Goal: Transaction & Acquisition: Purchase product/service

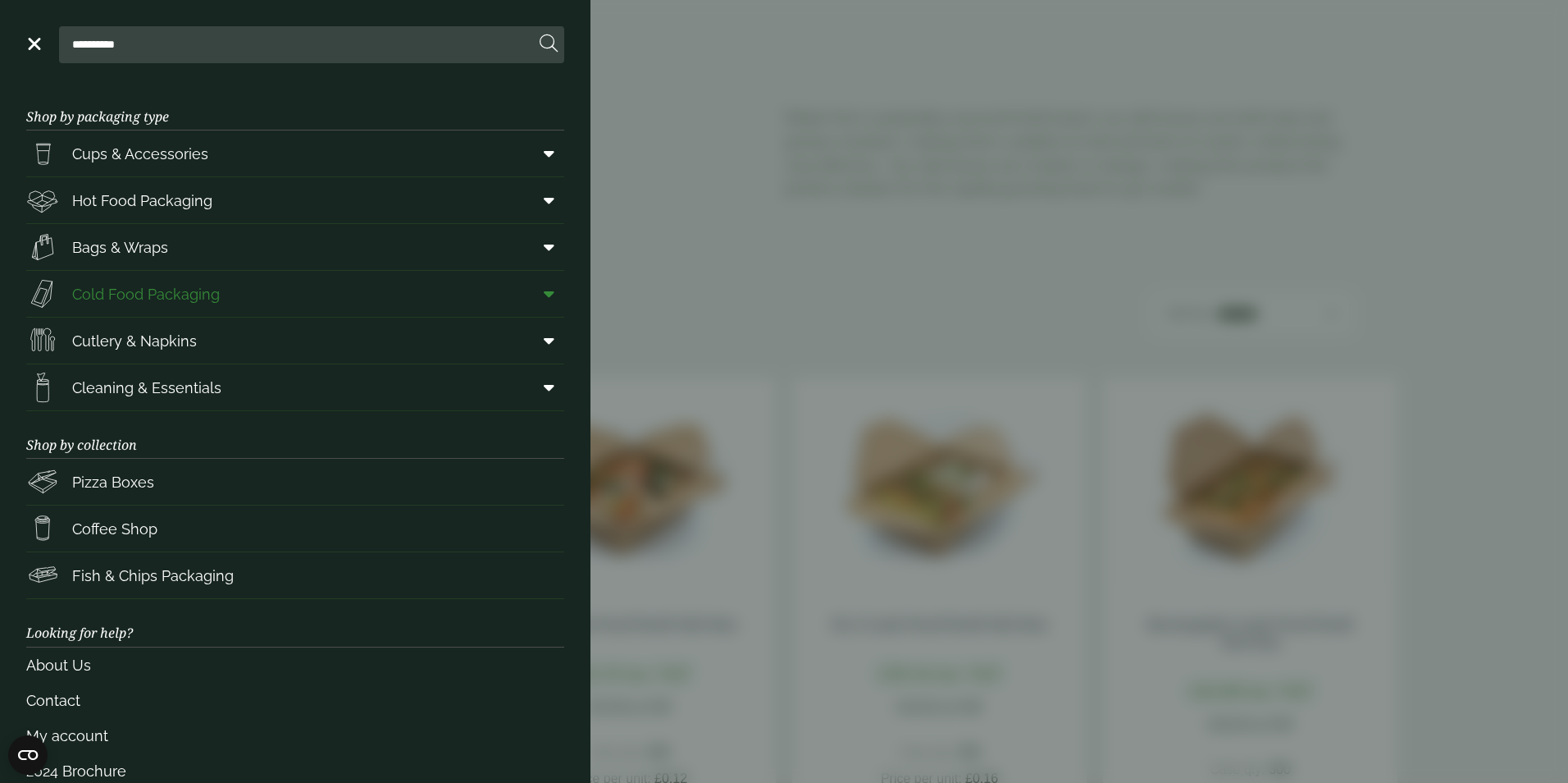
click at [545, 289] on span at bounding box center [546, 294] width 37 height 32
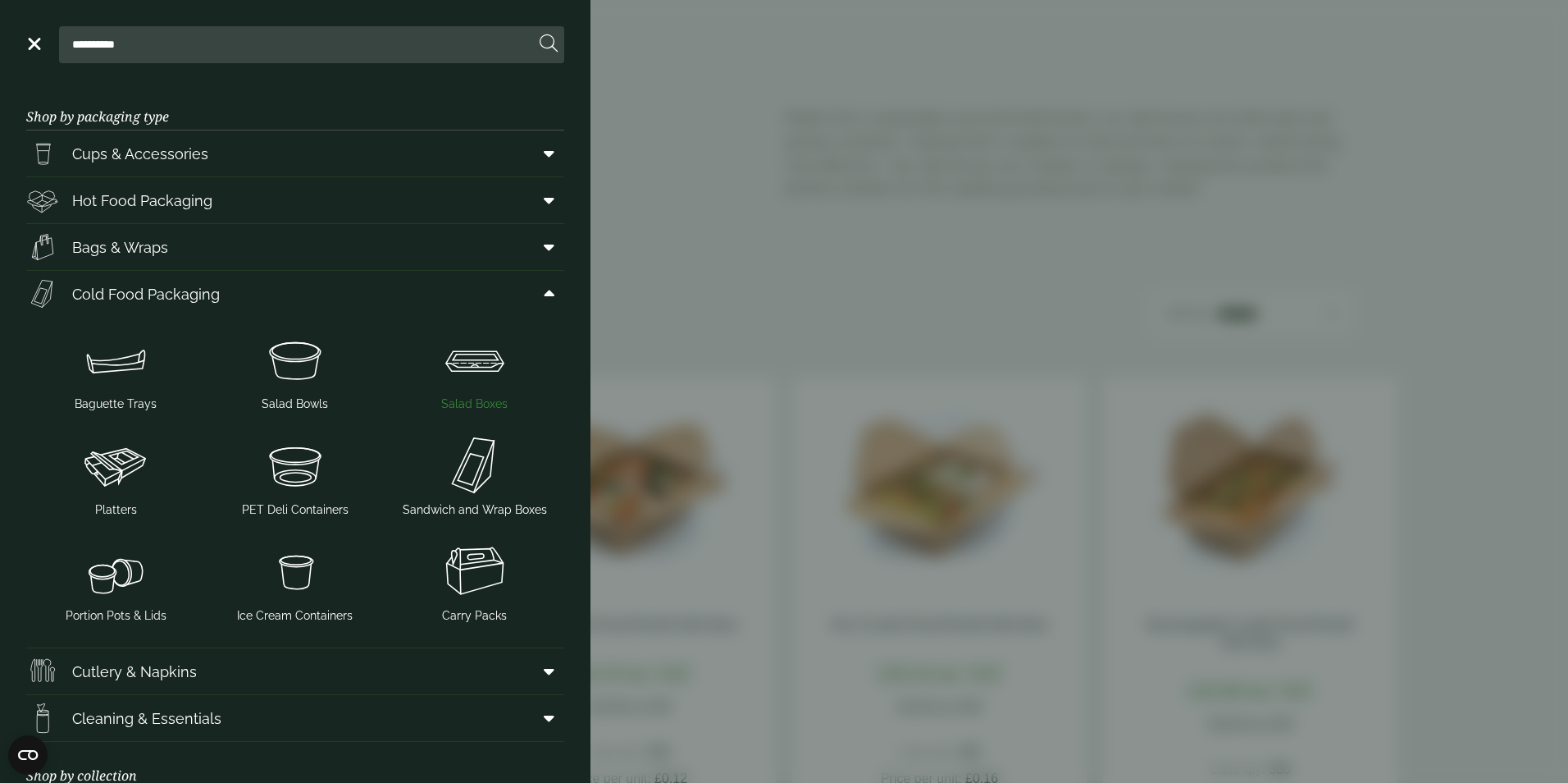
click at [477, 380] on img at bounding box center [475, 359] width 167 height 66
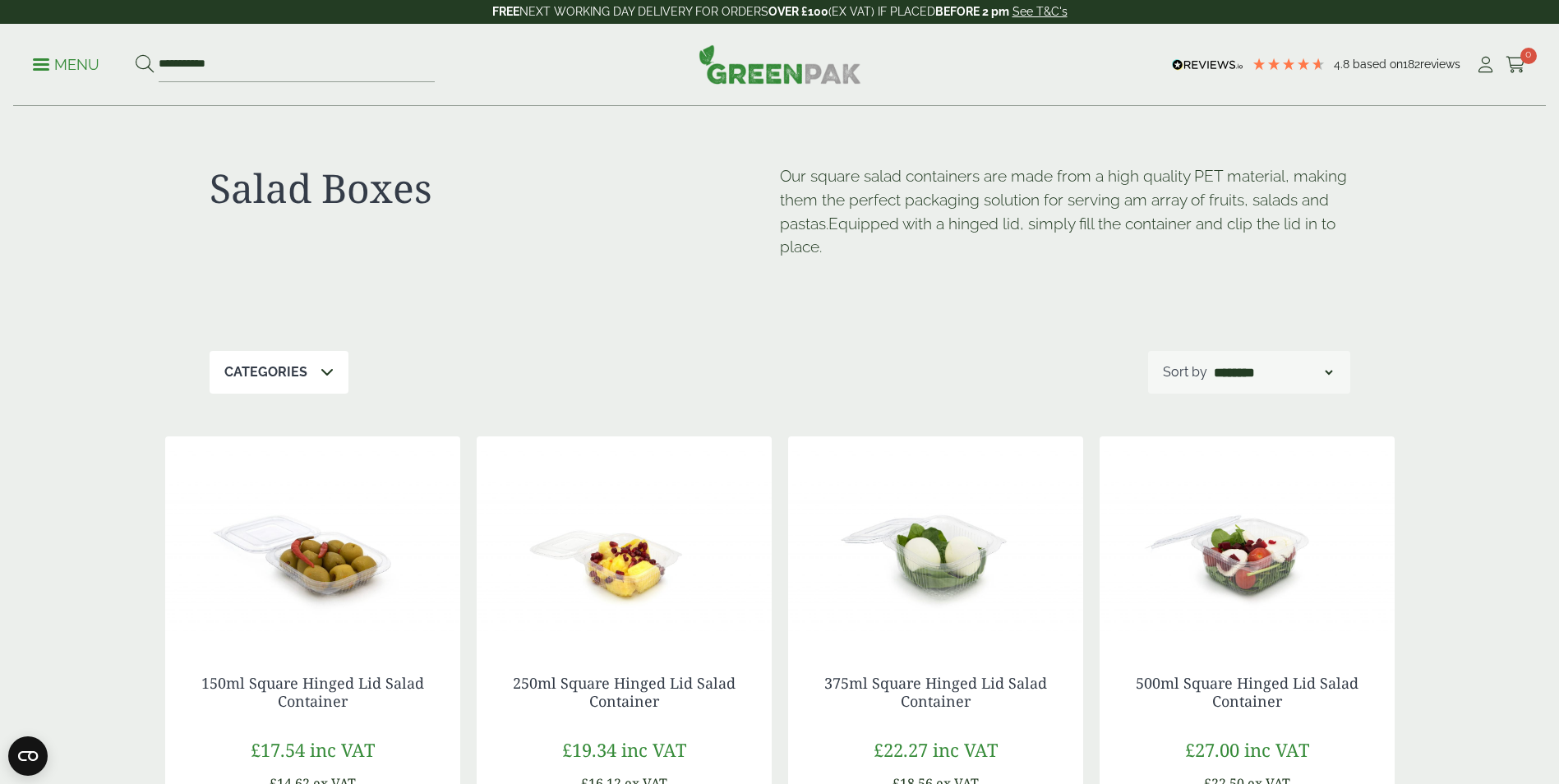
click at [68, 63] on p "Menu" at bounding box center [66, 64] width 67 height 20
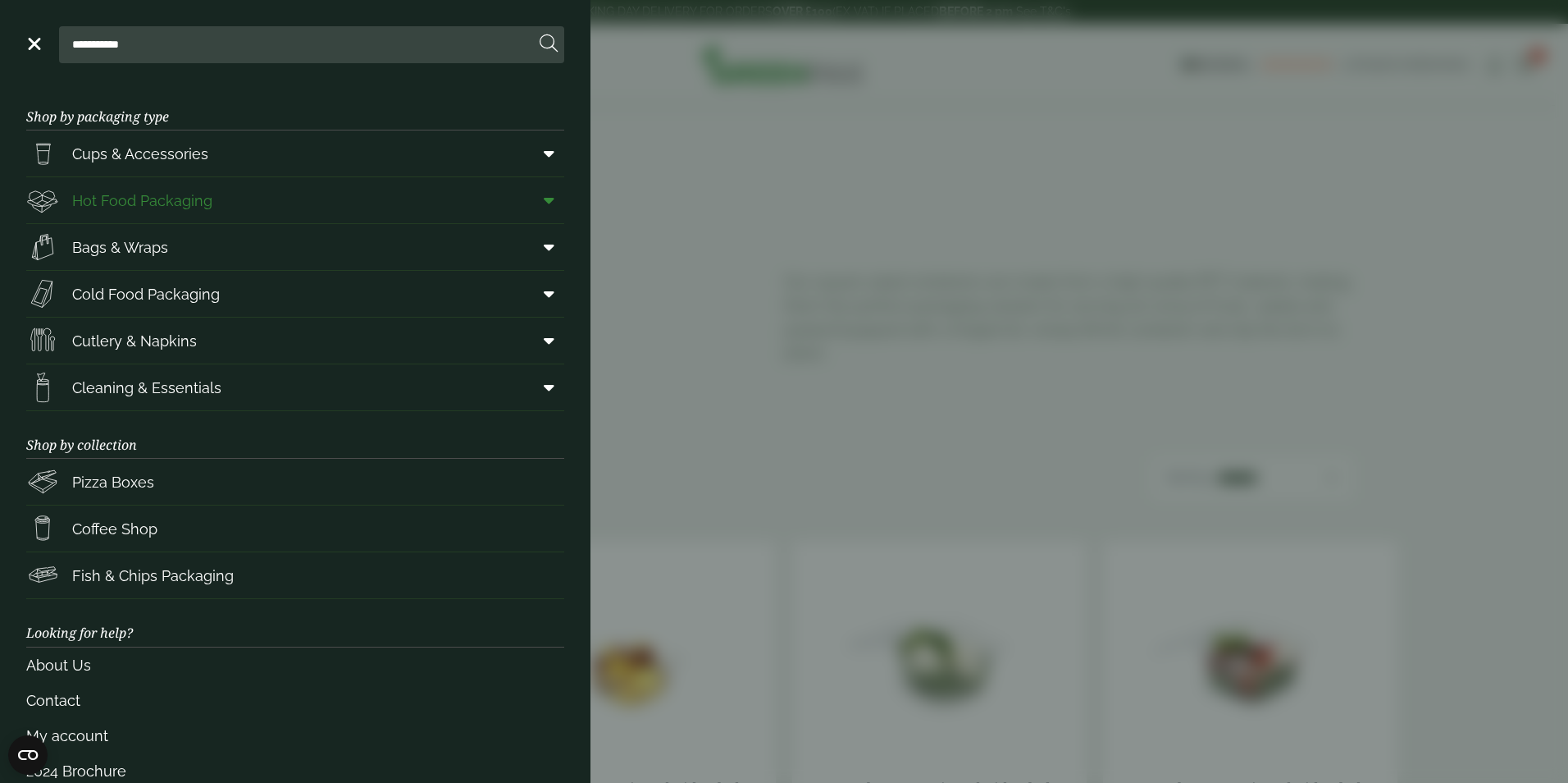
click at [217, 201] on link "Hot Food Packaging" at bounding box center [295, 200] width 538 height 46
click at [124, 476] on span "Pizza Boxes" at bounding box center [113, 482] width 82 height 22
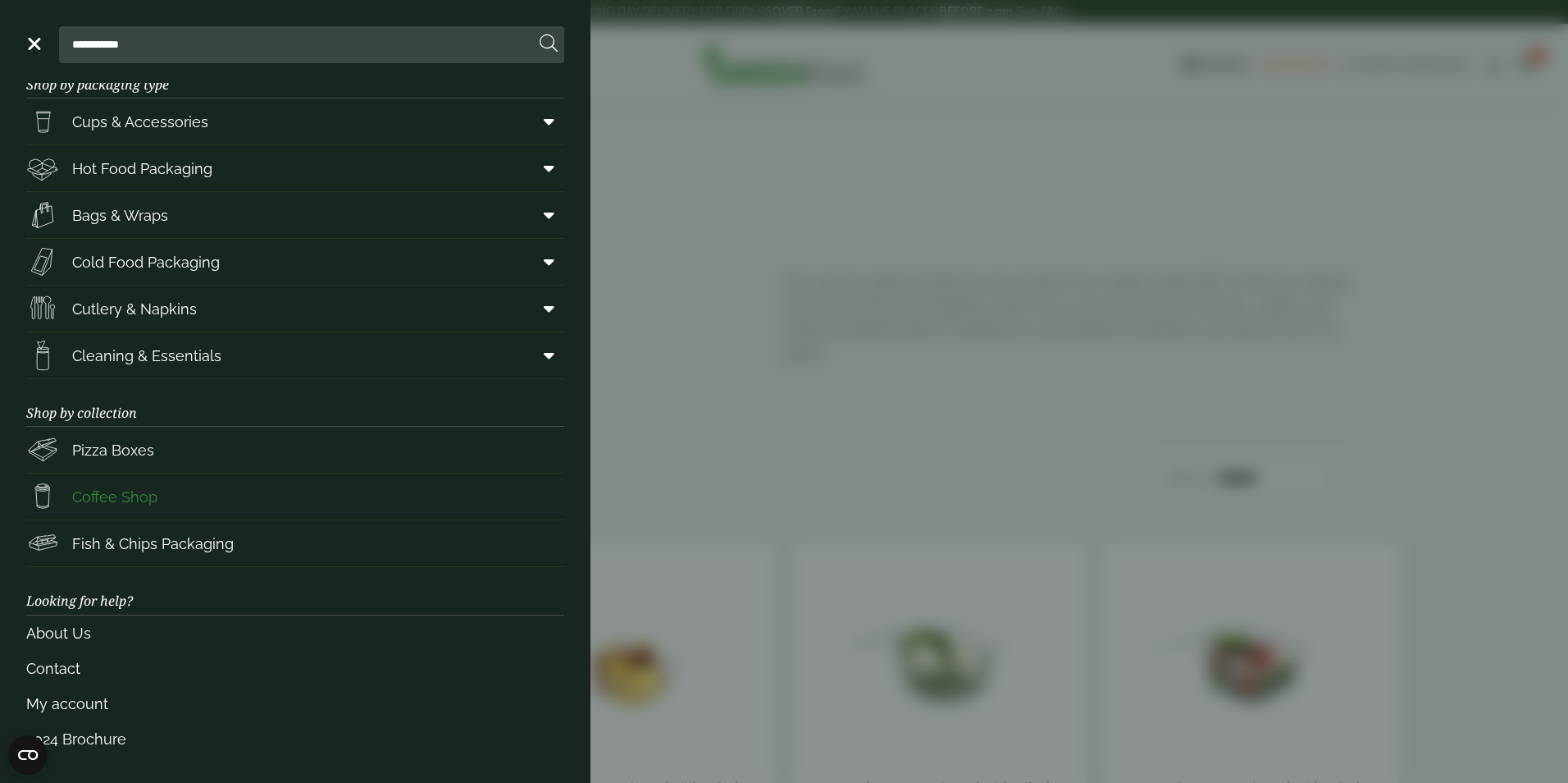
click at [142, 495] on span "Coffee Shop" at bounding box center [115, 497] width 85 height 22
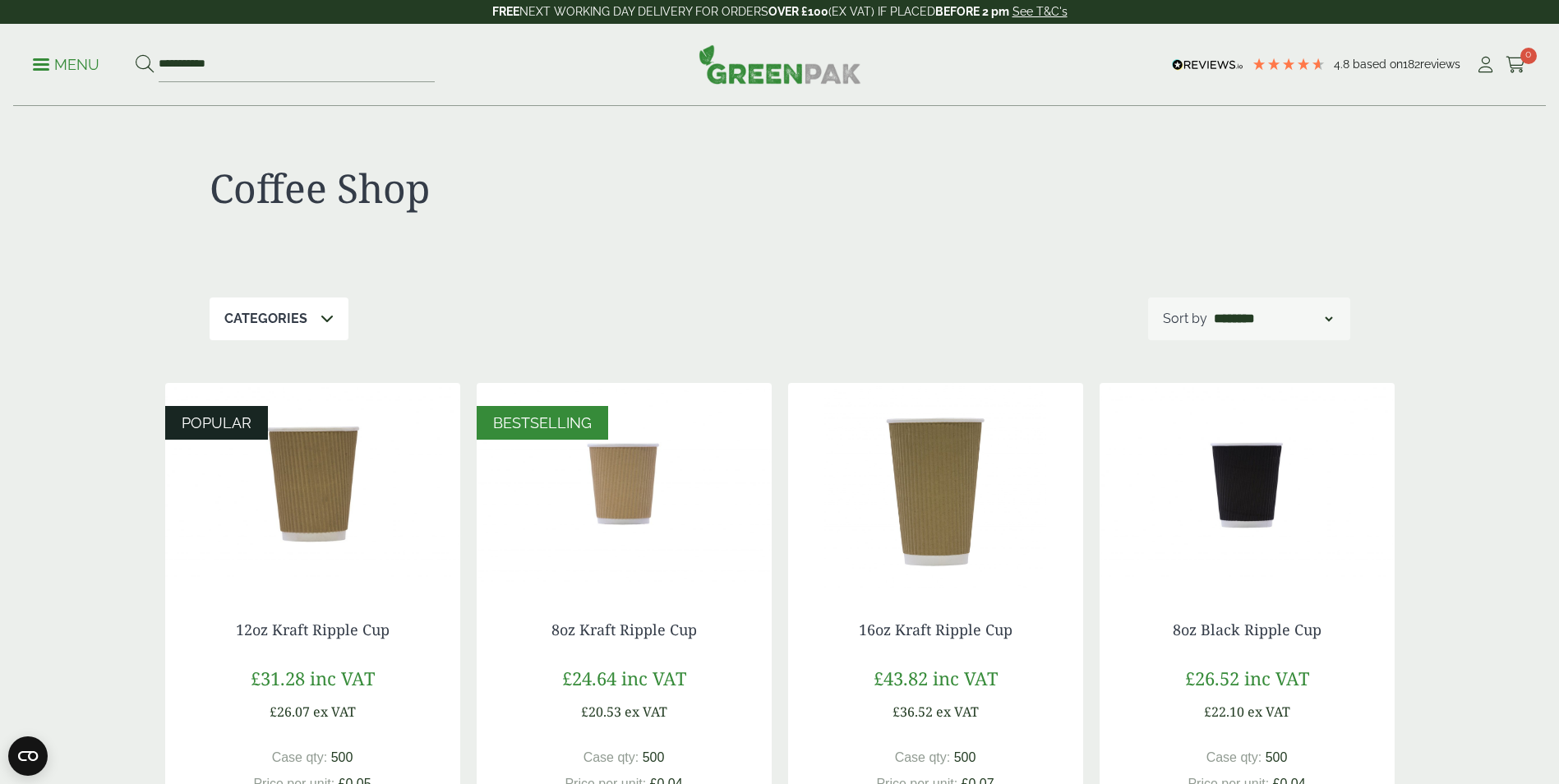
click at [78, 65] on p "Menu" at bounding box center [66, 64] width 67 height 20
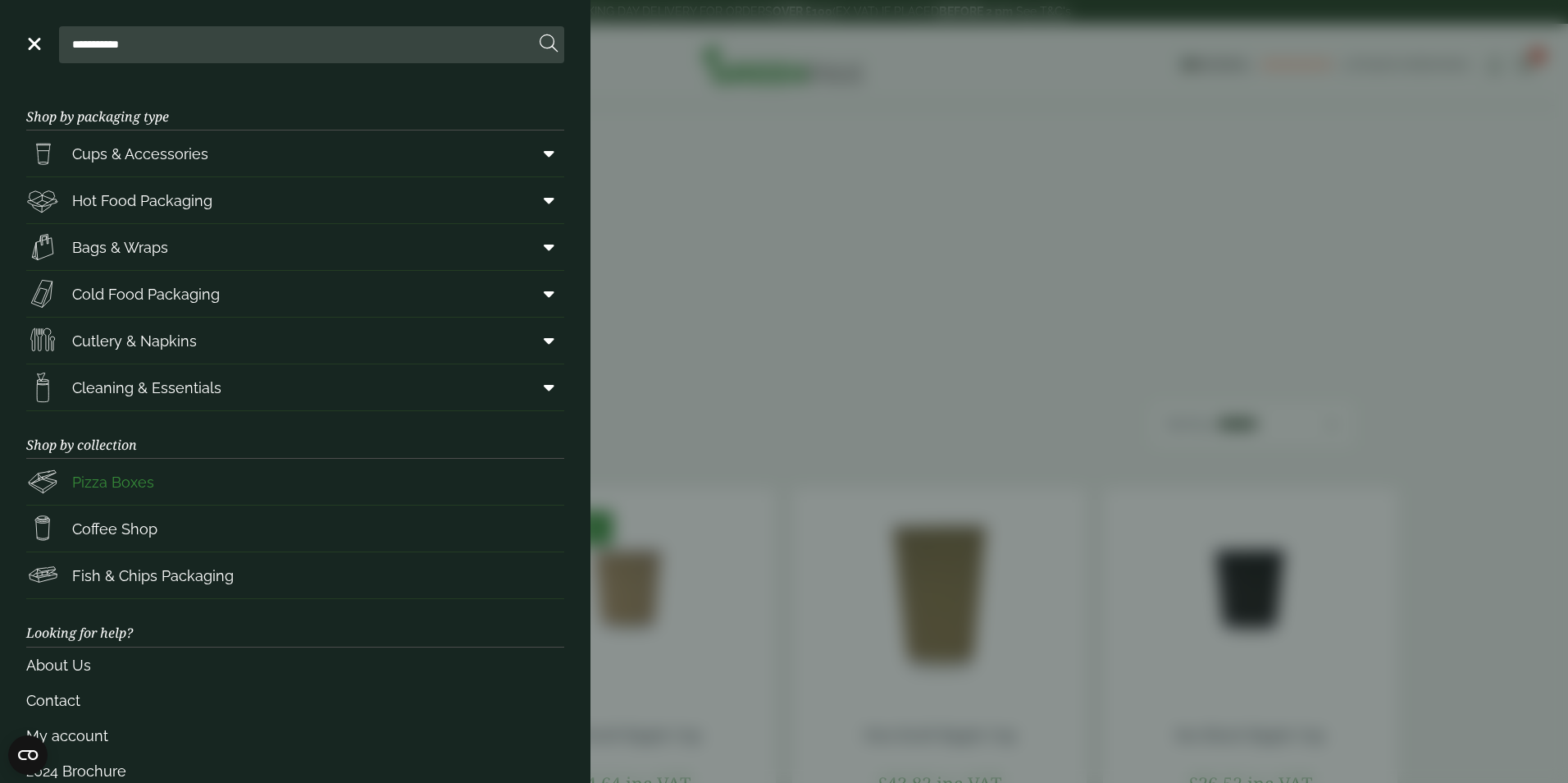
click at [97, 479] on span "Pizza Boxes" at bounding box center [113, 482] width 82 height 22
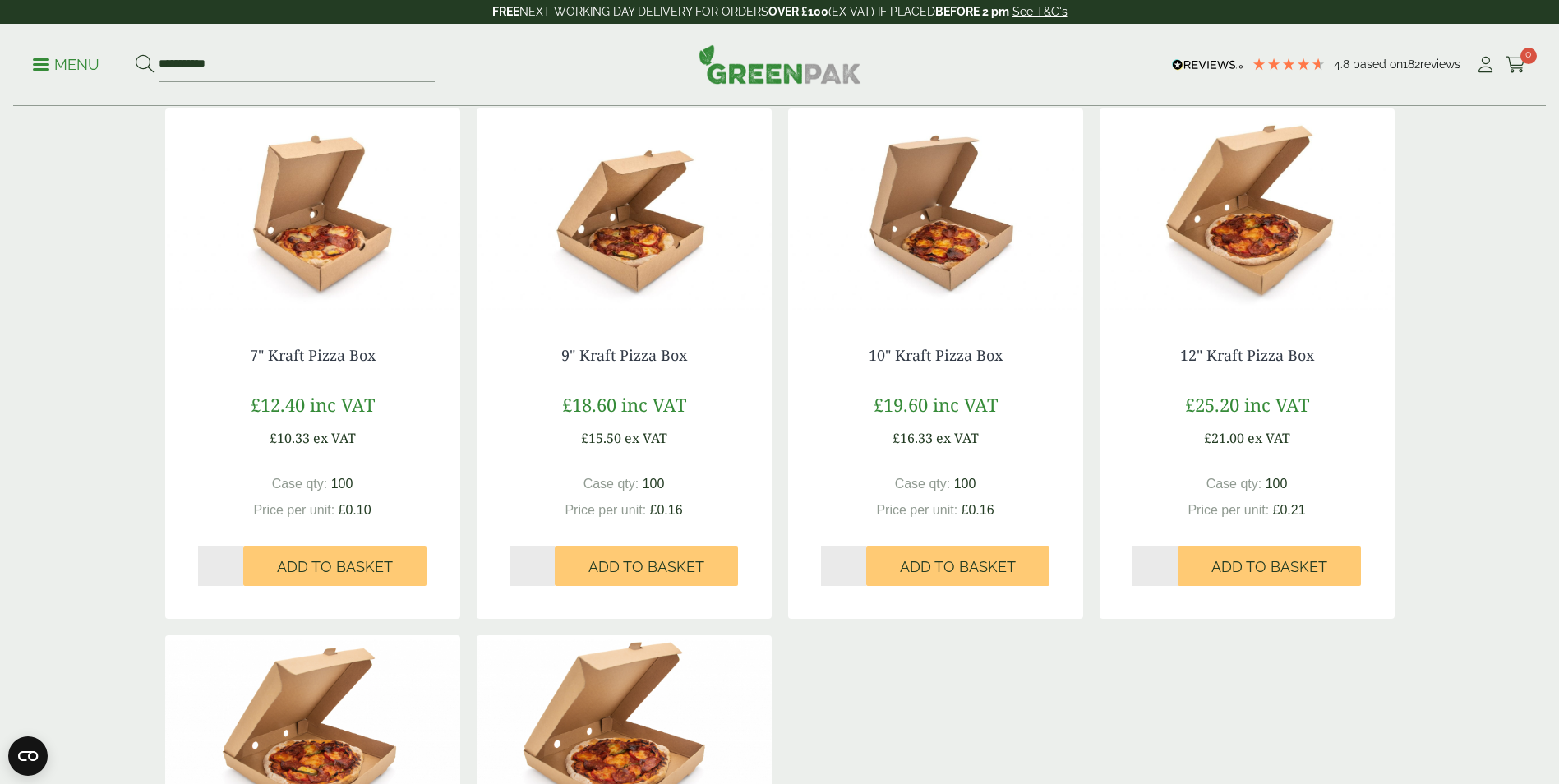
scroll to position [329, 0]
click at [253, 267] on img at bounding box center [312, 210] width 295 height 205
